Goal: Find specific page/section: Find specific page/section

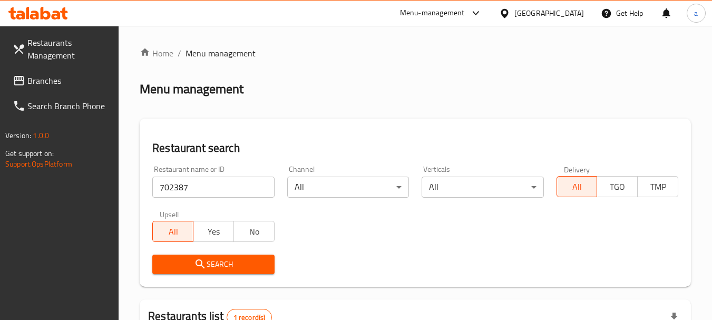
scroll to position [150, 0]
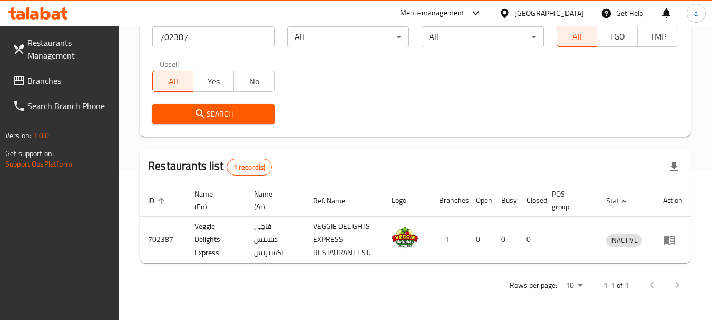
click at [64, 82] on span "Branches" at bounding box center [68, 80] width 83 height 13
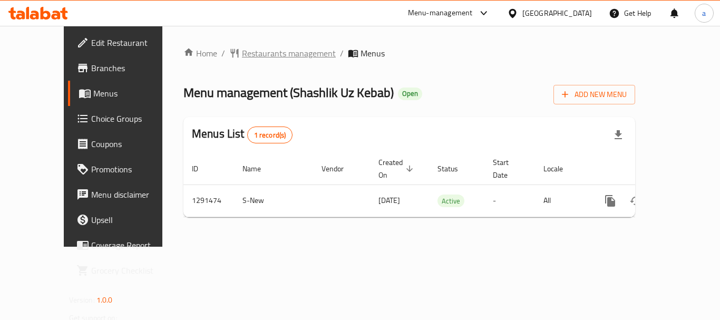
click at [242, 56] on span "Restaurants management" at bounding box center [289, 53] width 94 height 13
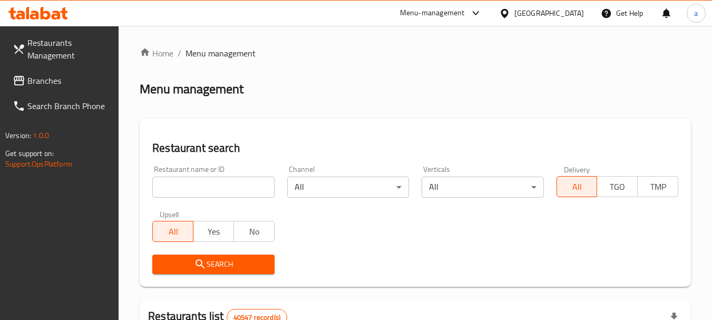
click at [215, 188] on input "search" at bounding box center [213, 187] width 122 height 21
paste input "698737"
type input "698737"
click at [221, 264] on span "Search" at bounding box center [213, 264] width 105 height 13
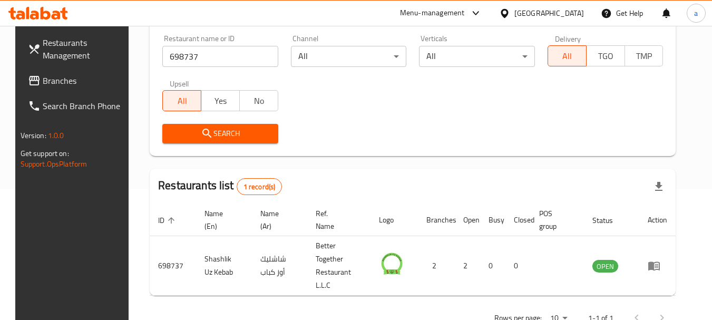
scroll to position [141, 0]
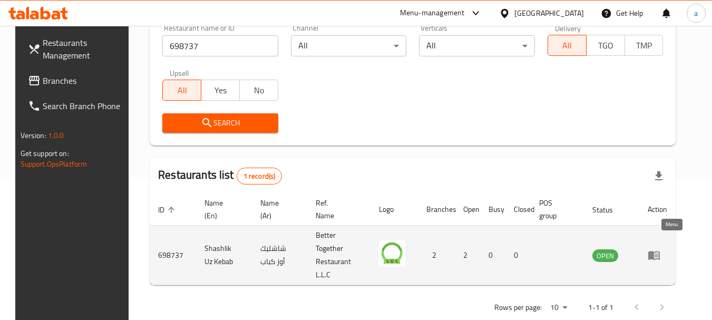
click at [661, 249] on icon "enhanced table" at bounding box center [654, 255] width 13 height 13
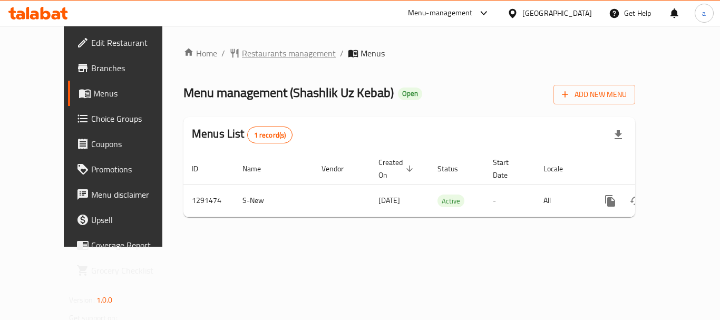
click at [242, 50] on span "Restaurants management" at bounding box center [289, 53] width 94 height 13
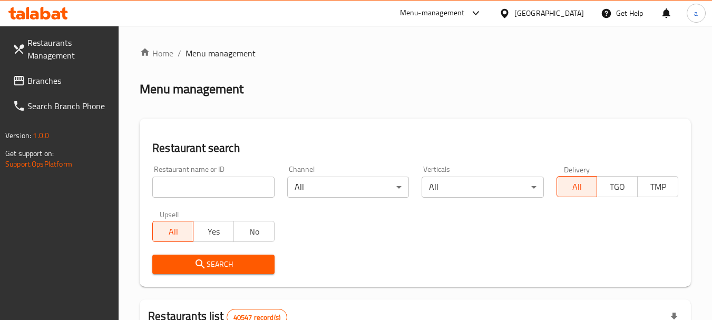
click at [46, 77] on span "Branches" at bounding box center [68, 80] width 83 height 13
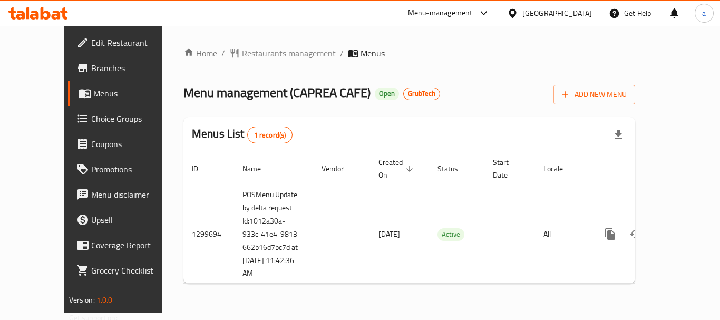
click at [256, 53] on span "Restaurants management" at bounding box center [289, 53] width 94 height 13
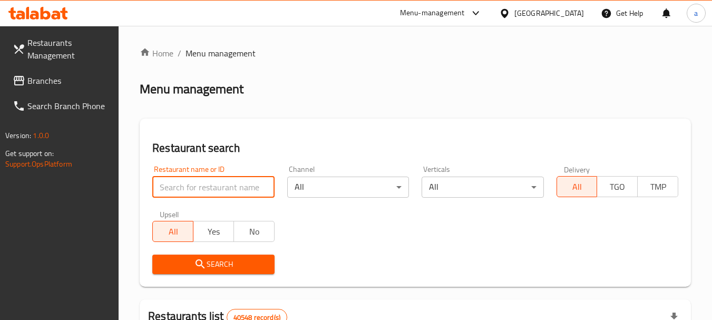
click at [215, 185] on input "search" at bounding box center [213, 187] width 122 height 21
paste input "701431"
type input "701431"
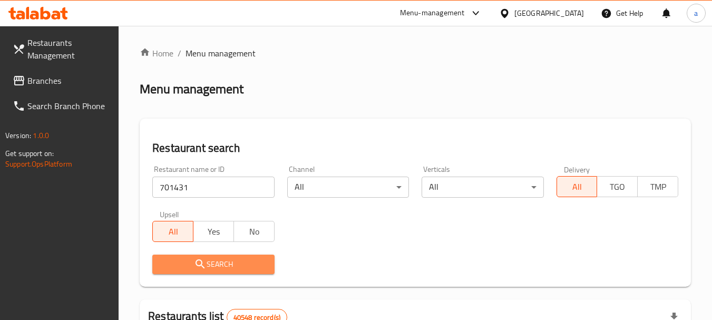
click at [234, 262] on span "Search" at bounding box center [213, 264] width 105 height 13
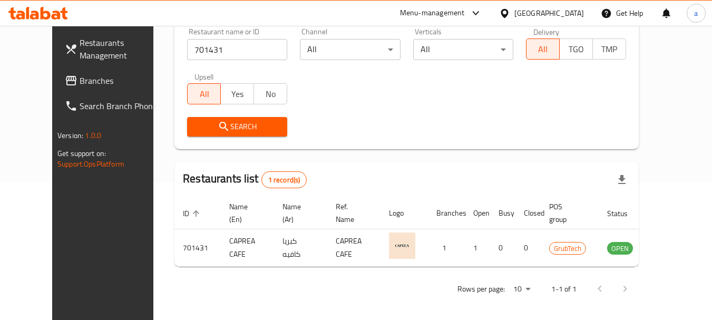
scroll to position [141, 0]
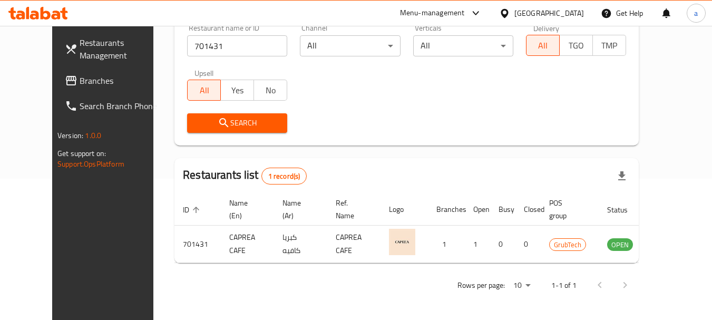
click at [80, 80] on span "Branches" at bounding box center [121, 80] width 83 height 13
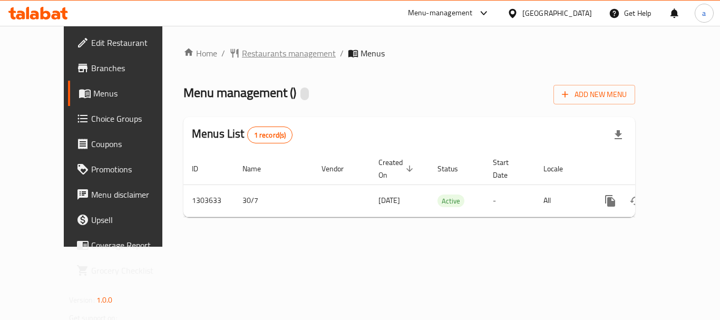
click at [242, 54] on span "Restaurants management" at bounding box center [289, 53] width 94 height 13
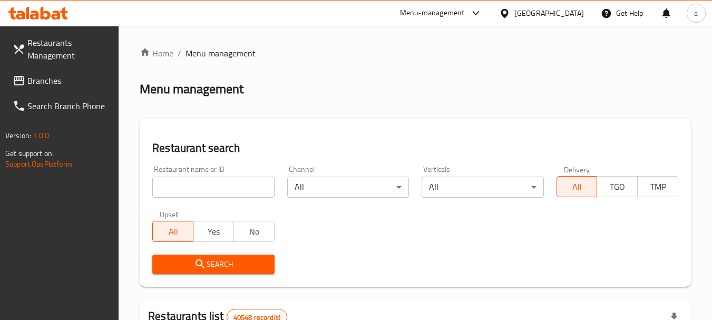
click at [234, 186] on input "search" at bounding box center [213, 187] width 122 height 21
paste input "702914"
type input "702914"
click at [237, 259] on span "Search" at bounding box center [213, 264] width 105 height 13
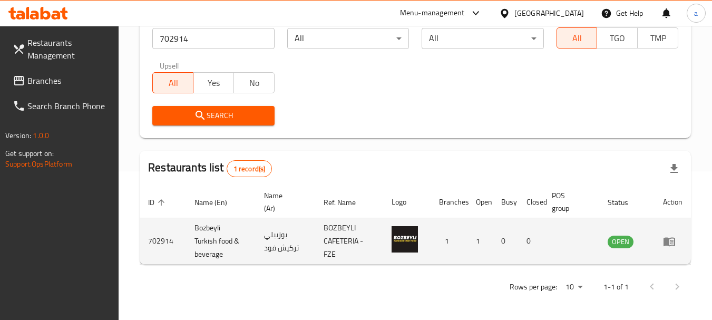
scroll to position [150, 0]
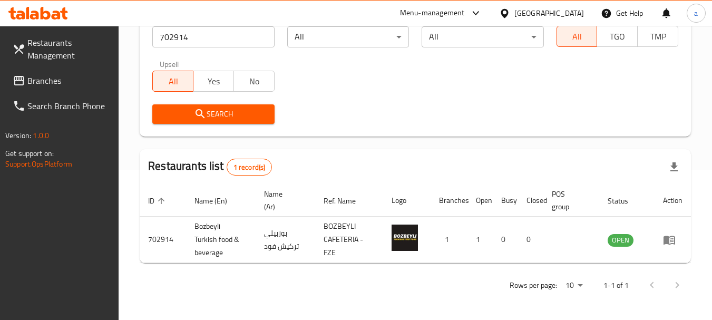
click at [525, 11] on div "[GEOGRAPHIC_DATA]" at bounding box center [550, 13] width 70 height 12
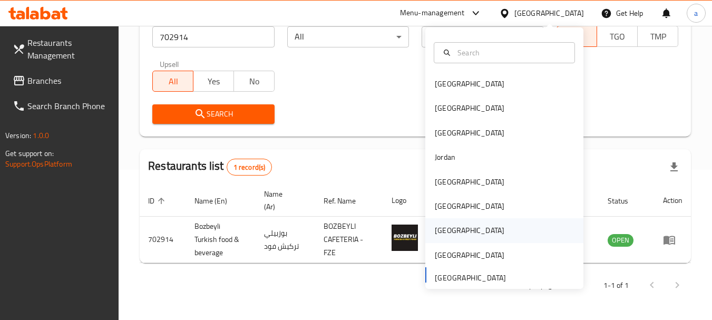
click at [449, 232] on div "Qatar" at bounding box center [469, 230] width 86 height 24
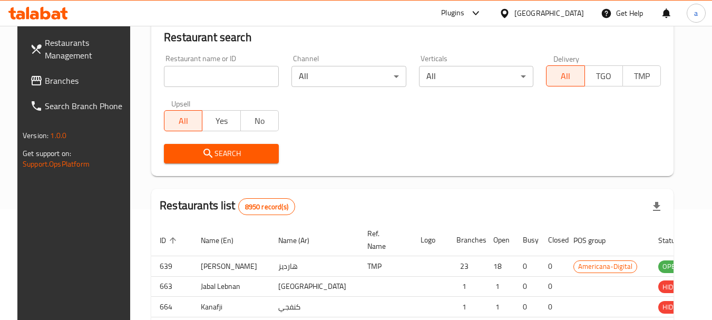
scroll to position [150, 0]
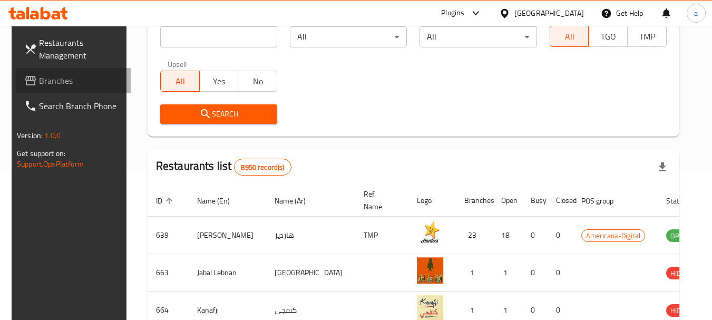
click at [60, 83] on span "Branches" at bounding box center [80, 80] width 83 height 13
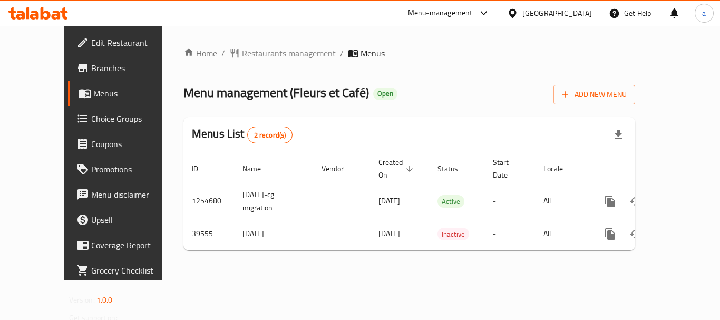
click at [253, 55] on span "Restaurants management" at bounding box center [289, 53] width 94 height 13
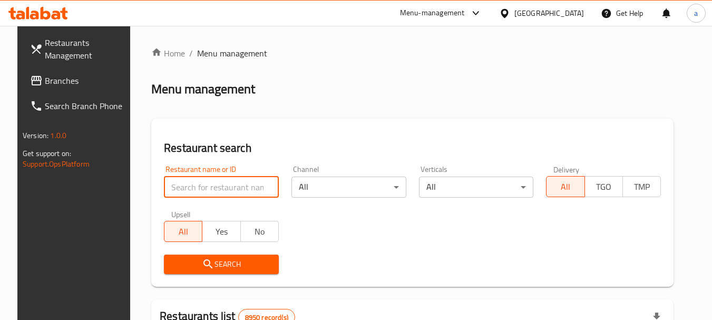
click at [224, 192] on input "search" at bounding box center [221, 187] width 115 height 21
paste input "20619"
type input "20619"
click at [232, 261] on span "Search" at bounding box center [221, 264] width 98 height 13
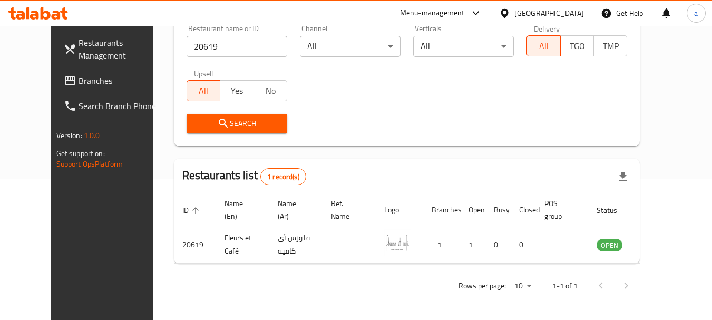
scroll to position [141, 0]
click at [508, 14] on icon at bounding box center [504, 12] width 7 height 9
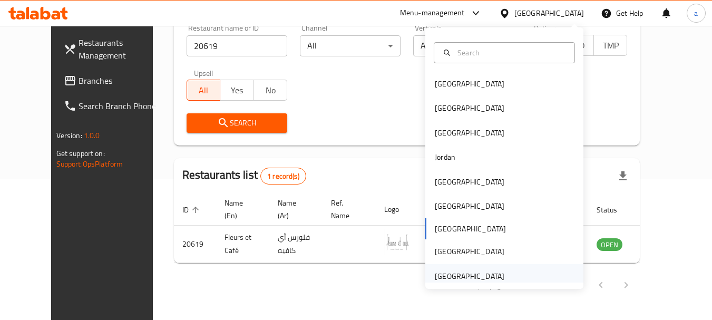
click at [468, 275] on div "[GEOGRAPHIC_DATA]" at bounding box center [470, 276] width 70 height 12
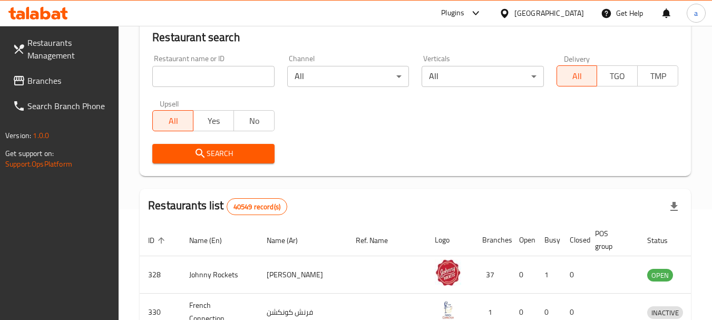
scroll to position [141, 0]
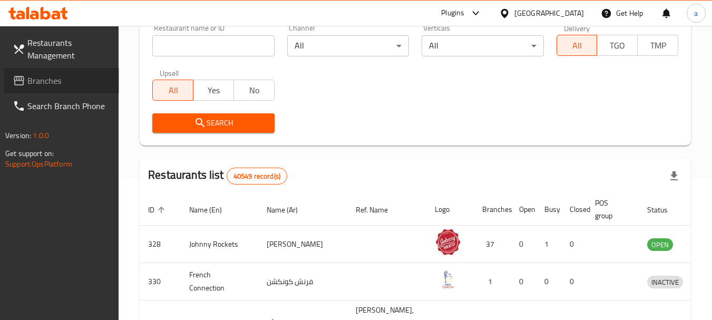
click at [53, 77] on span "Branches" at bounding box center [68, 80] width 83 height 13
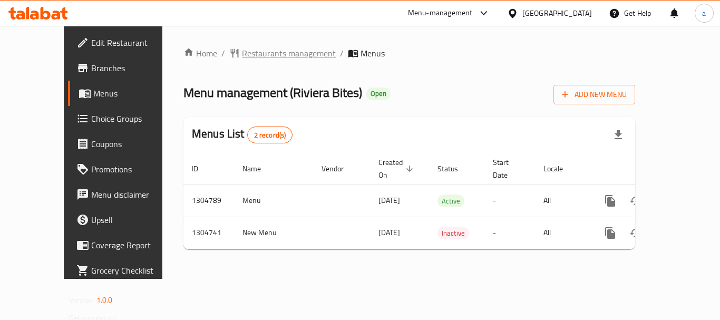
click at [255, 48] on span "Restaurants management" at bounding box center [289, 53] width 94 height 13
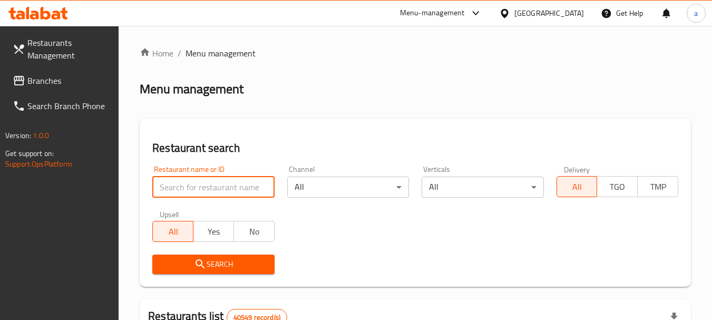
click at [230, 181] on input "search" at bounding box center [213, 187] width 122 height 21
paste input "703322"
type input "703322"
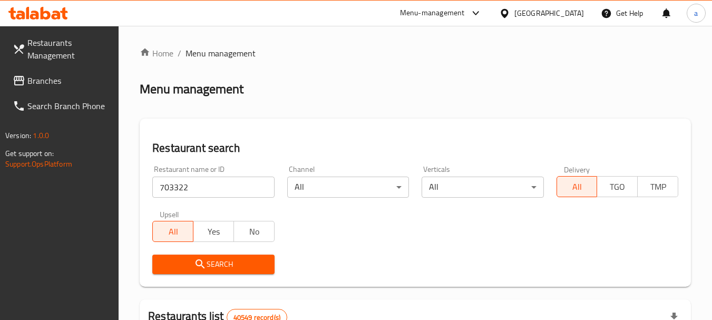
click at [245, 263] on span "Search" at bounding box center [213, 264] width 105 height 13
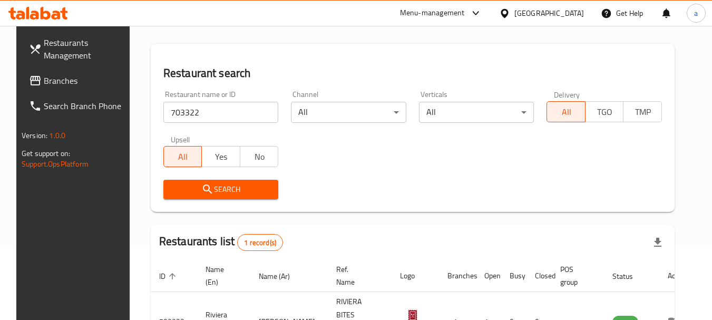
scroll to position [141, 0]
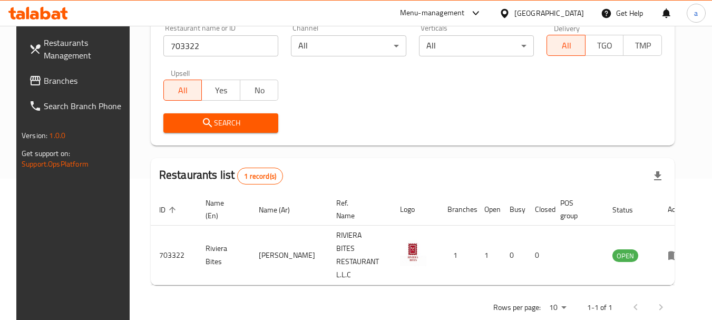
click at [551, 12] on div "[GEOGRAPHIC_DATA]" at bounding box center [550, 13] width 70 height 12
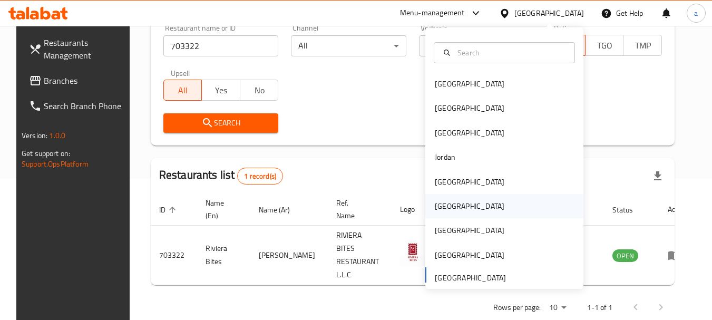
click at [447, 205] on div "[GEOGRAPHIC_DATA]" at bounding box center [469, 206] width 86 height 24
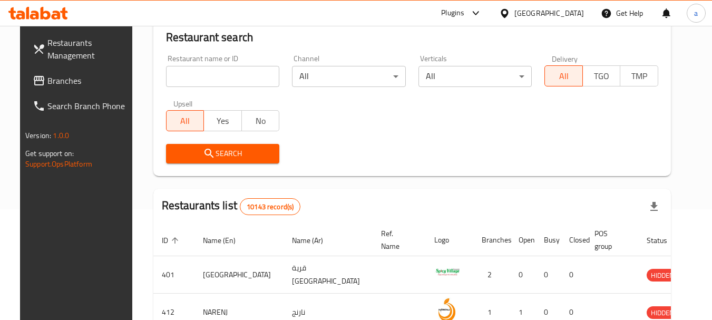
scroll to position [141, 0]
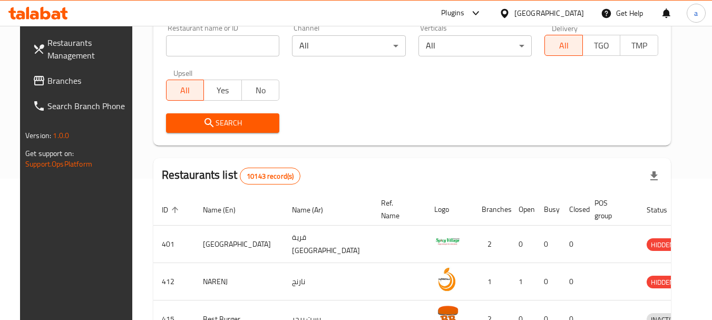
click at [51, 74] on span "Branches" at bounding box center [88, 80] width 83 height 13
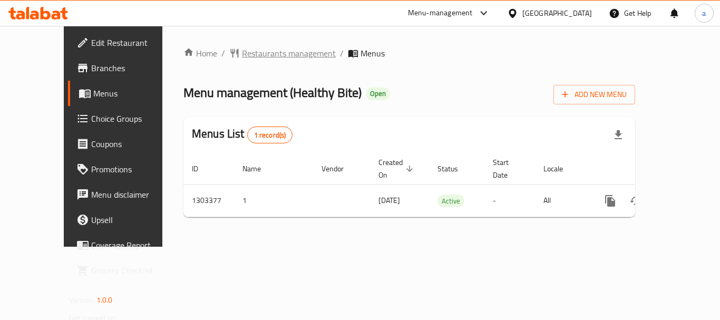
click at [271, 54] on span "Restaurants management" at bounding box center [289, 53] width 94 height 13
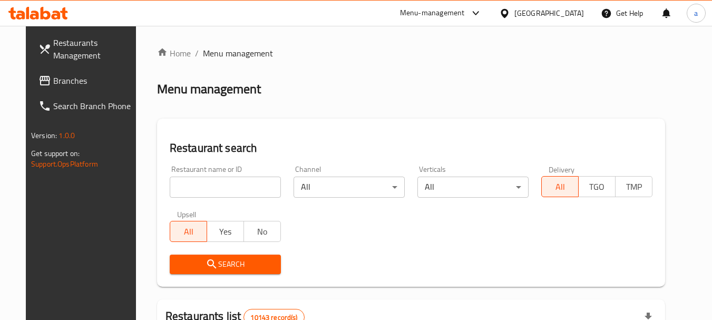
click at [245, 186] on input "search" at bounding box center [225, 187] width 111 height 21
paste input "702809"
type input "702809"
click at [228, 258] on span "Search" at bounding box center [225, 264] width 94 height 13
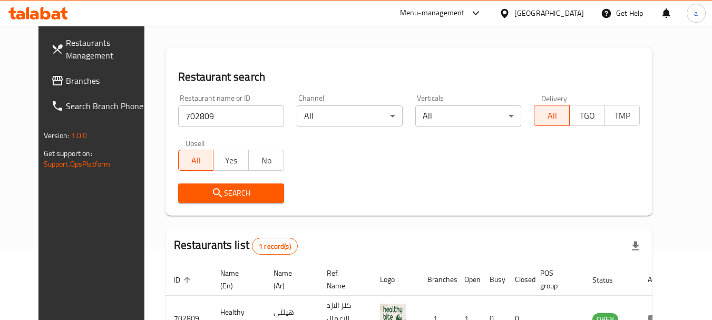
scroll to position [141, 0]
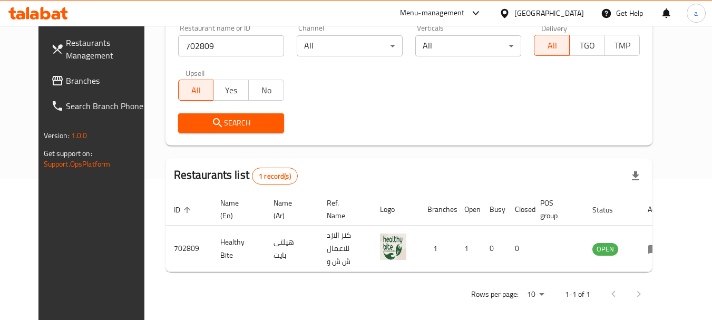
click at [515, 11] on div at bounding box center [506, 13] width 15 height 12
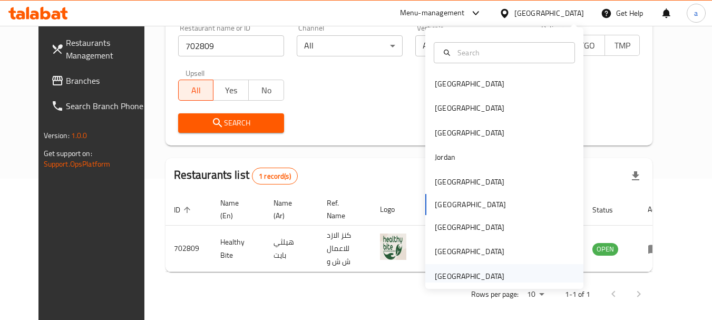
click at [450, 270] on div "[GEOGRAPHIC_DATA]" at bounding box center [470, 276] width 70 height 12
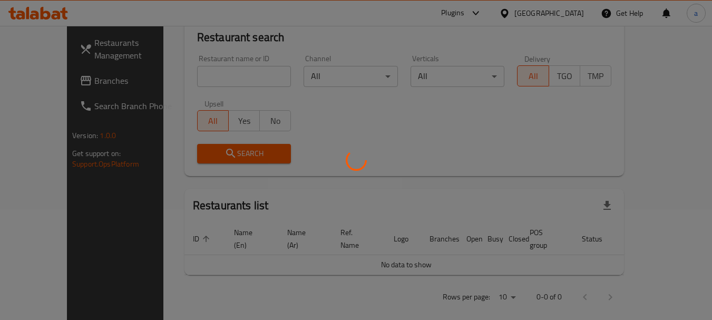
scroll to position [141, 0]
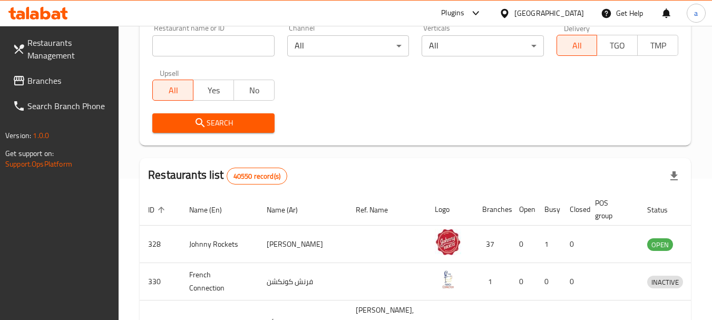
click at [48, 83] on span "Branches" at bounding box center [68, 80] width 83 height 13
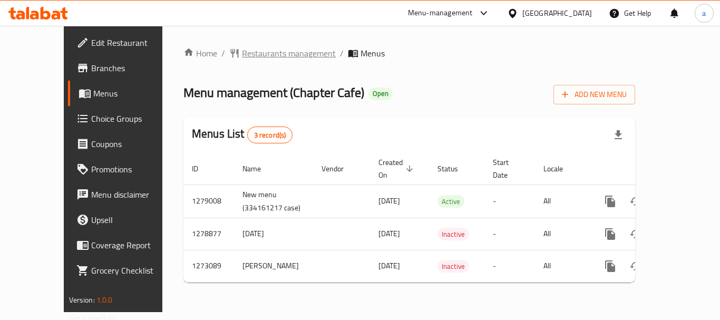
click at [255, 55] on span "Restaurants management" at bounding box center [289, 53] width 94 height 13
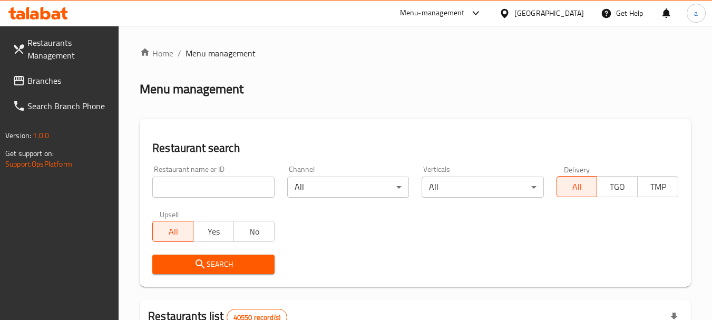
click at [224, 190] on div at bounding box center [356, 160] width 712 height 320
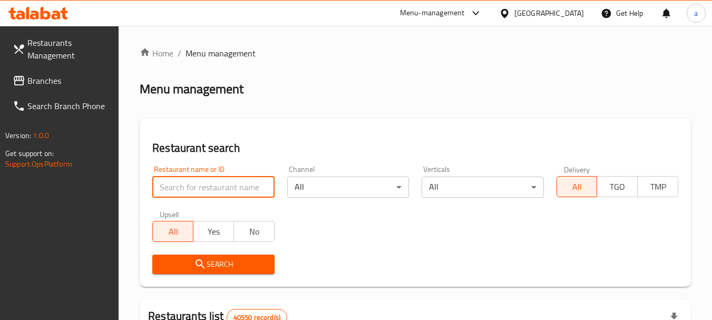
click at [225, 185] on input "search" at bounding box center [213, 187] width 122 height 21
paste input "690589"
type input "690589"
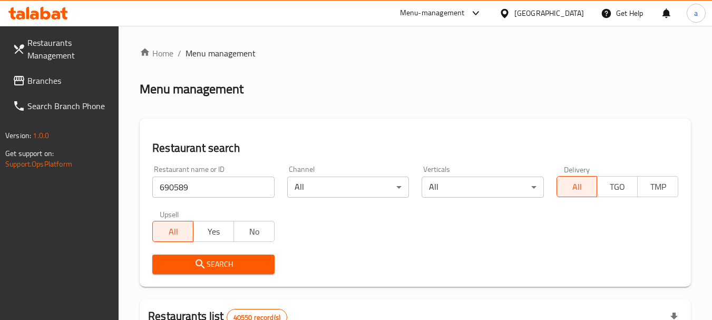
click at [238, 270] on span "Search" at bounding box center [213, 264] width 105 height 13
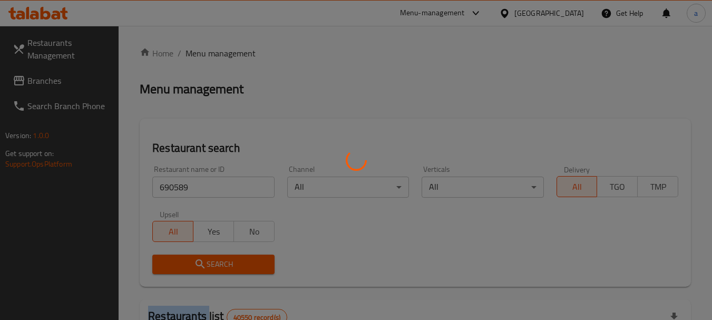
click at [238, 270] on div at bounding box center [356, 160] width 712 height 320
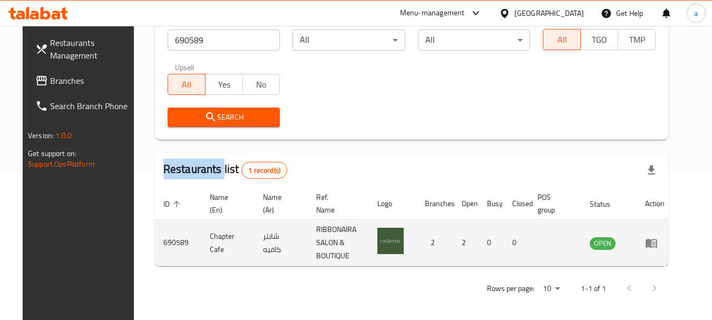
scroll to position [150, 0]
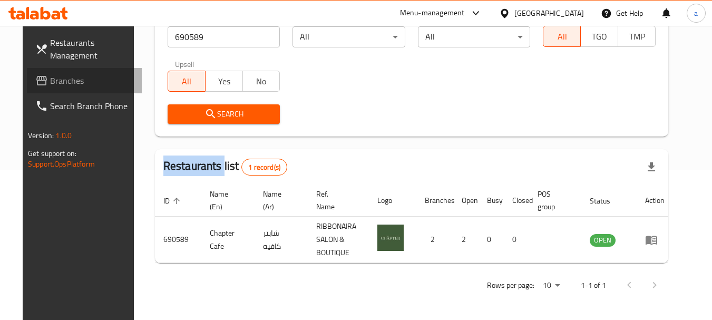
click at [36, 80] on icon at bounding box center [41, 80] width 11 height 9
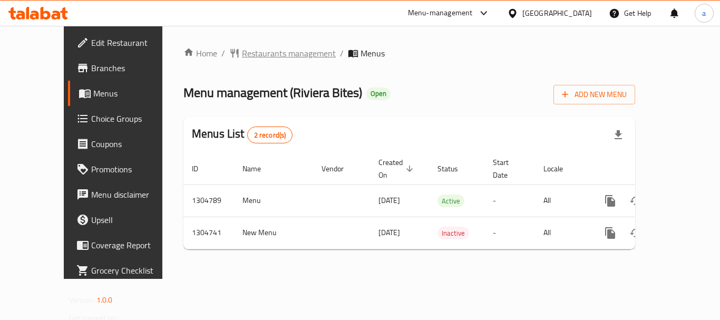
click at [255, 53] on span "Restaurants management" at bounding box center [289, 53] width 94 height 13
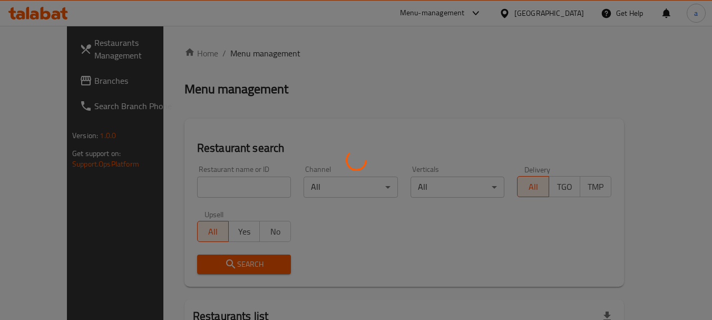
click at [214, 182] on div at bounding box center [356, 160] width 712 height 320
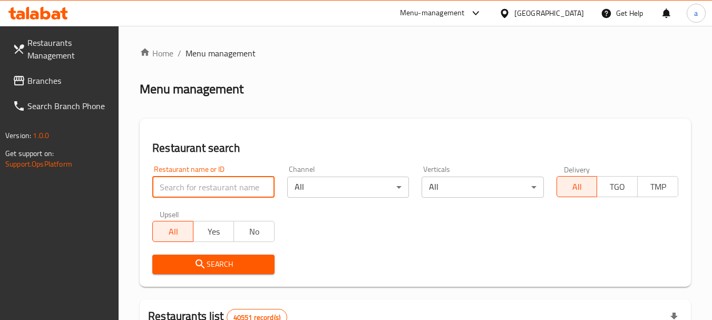
click at [214, 182] on input "search" at bounding box center [213, 187] width 122 height 21
paste input "703322"
type input "703322"
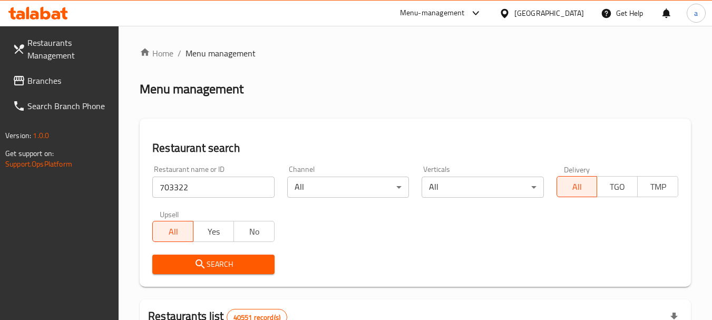
click at [212, 255] on button "Search" at bounding box center [213, 265] width 122 height 20
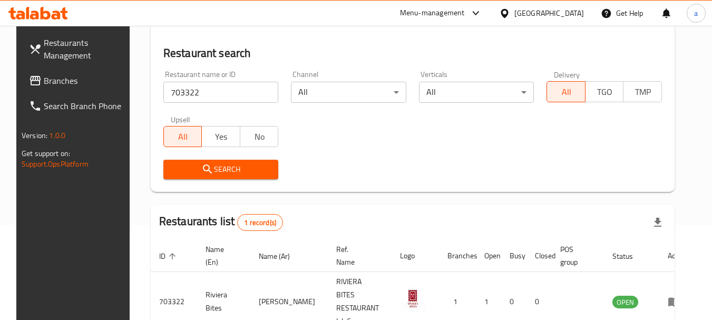
scroll to position [137, 0]
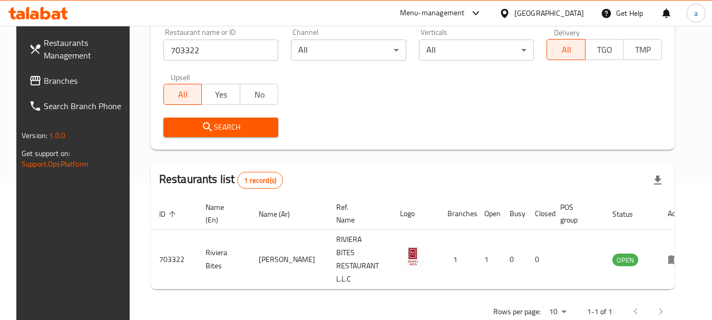
click at [523, 12] on div "[GEOGRAPHIC_DATA]" at bounding box center [550, 13] width 70 height 12
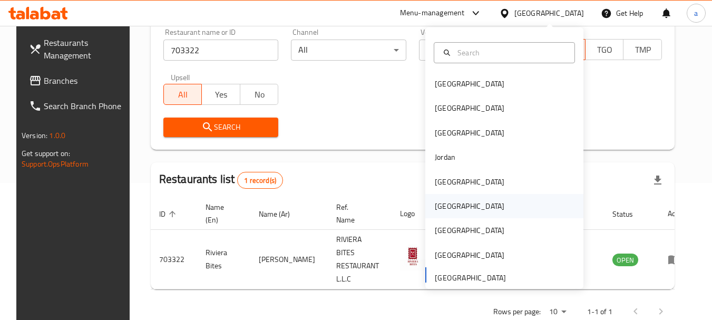
click at [466, 205] on div "Oman" at bounding box center [504, 206] width 158 height 24
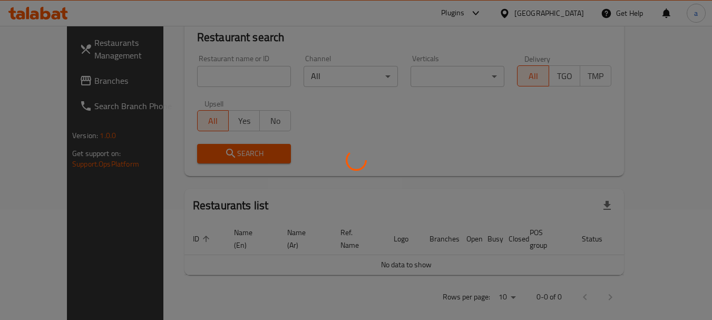
scroll to position [137, 0]
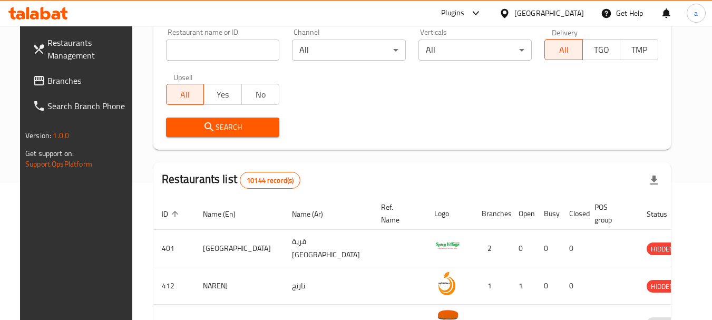
click at [47, 76] on span "Branches" at bounding box center [88, 80] width 83 height 13
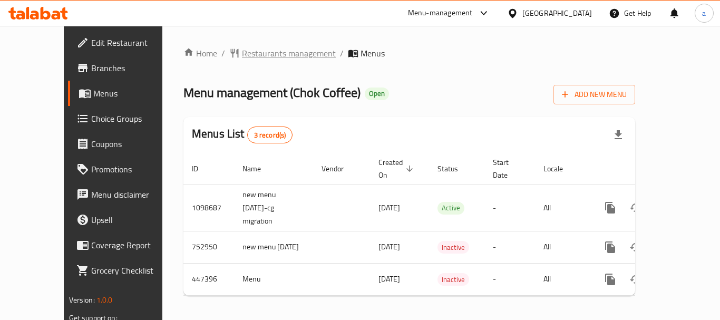
click at [247, 56] on span "Restaurants management" at bounding box center [289, 53] width 94 height 13
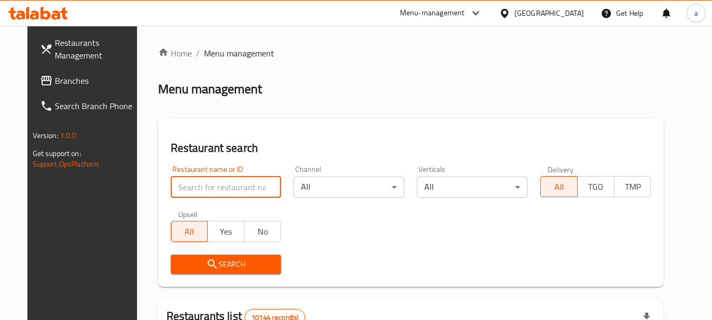
click at [208, 183] on input "search" at bounding box center [226, 187] width 111 height 21
paste input "633112"
type input "633112"
click at [206, 262] on icon "submit" at bounding box center [212, 264] width 13 height 13
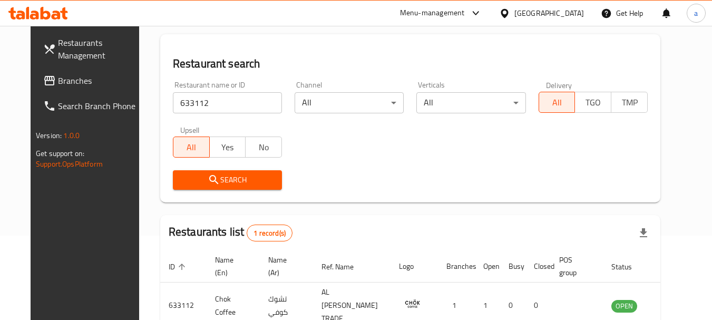
scroll to position [141, 0]
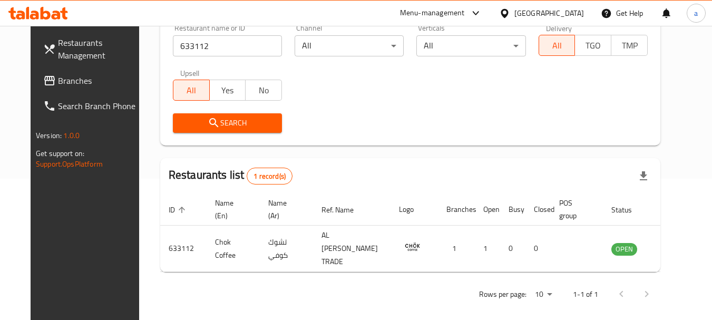
click at [569, 12] on div "Oman" at bounding box center [550, 13] width 70 height 12
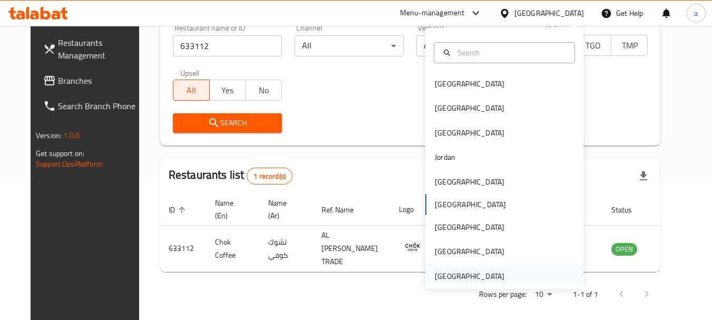
click at [462, 275] on div "[GEOGRAPHIC_DATA]" at bounding box center [470, 276] width 70 height 12
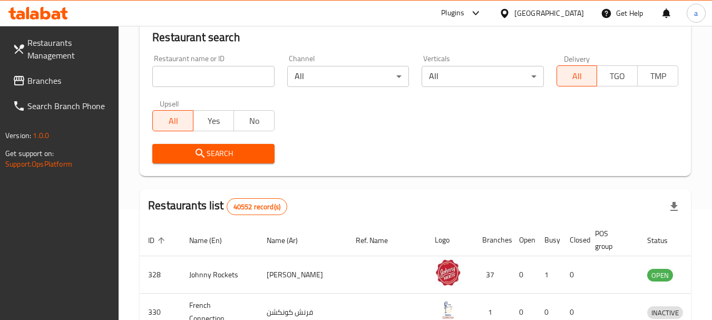
scroll to position [141, 0]
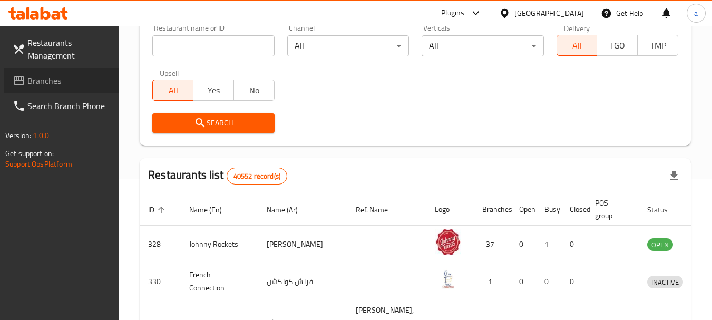
click at [47, 74] on span "Branches" at bounding box center [68, 80] width 83 height 13
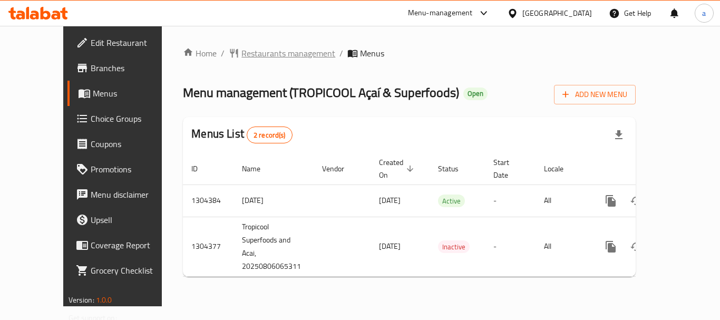
click at [257, 54] on span "Restaurants management" at bounding box center [288, 53] width 94 height 13
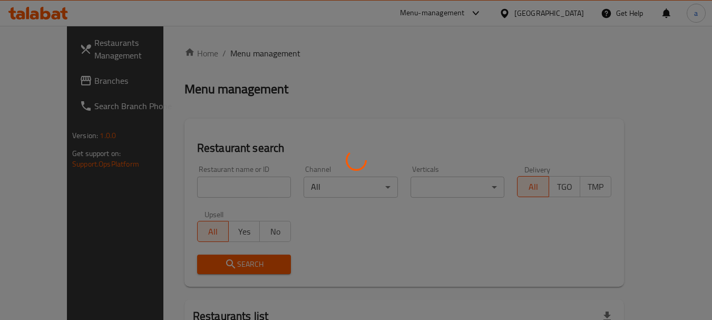
click at [226, 186] on div at bounding box center [356, 160] width 712 height 320
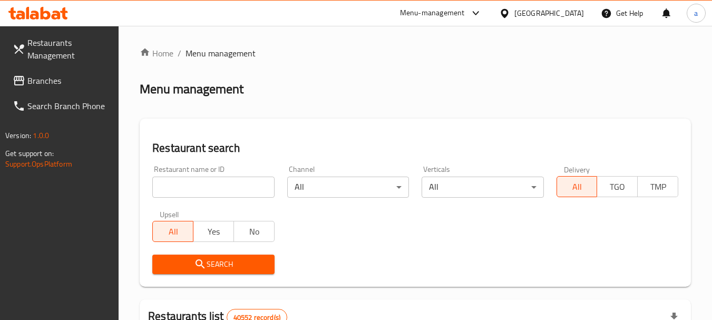
click at [221, 185] on input "search" at bounding box center [213, 187] width 122 height 21
paste input "703208"
type input "703208"
click at [230, 258] on span "Search" at bounding box center [213, 264] width 105 height 13
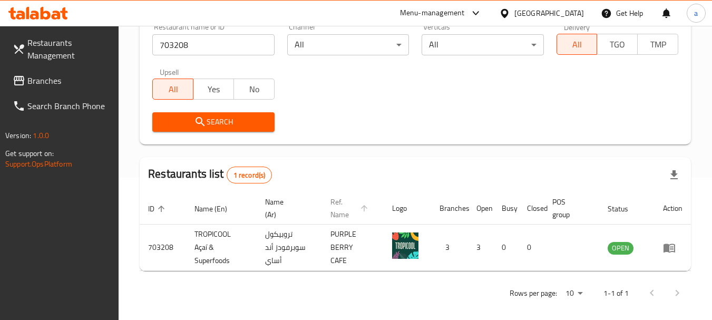
scroll to position [150, 0]
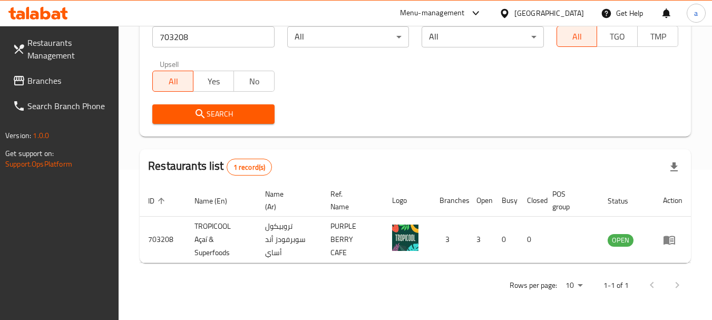
click at [55, 78] on span "Branches" at bounding box center [68, 80] width 83 height 13
